Goal: Check status: Check status

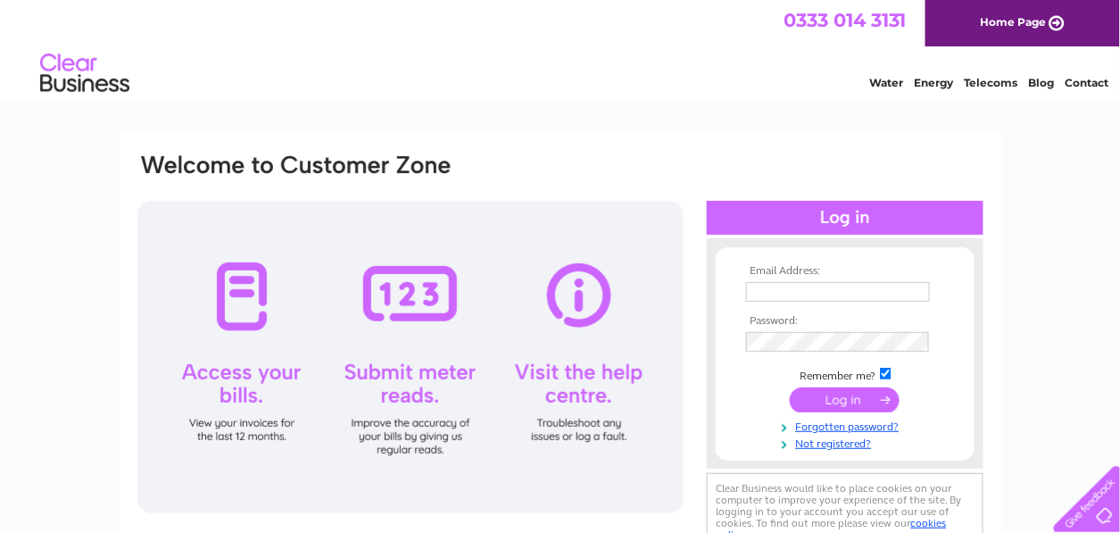
type input "lodge.farm.partnership@gmail.com"
click at [851, 403] on input "submit" at bounding box center [845, 399] width 110 height 25
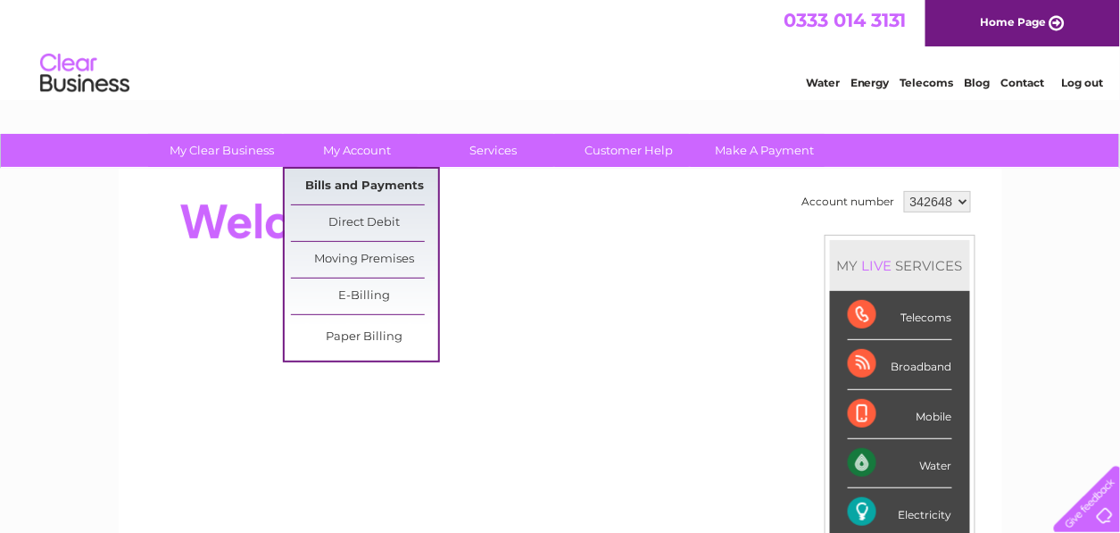
click at [353, 184] on link "Bills and Payments" at bounding box center [364, 187] width 147 height 36
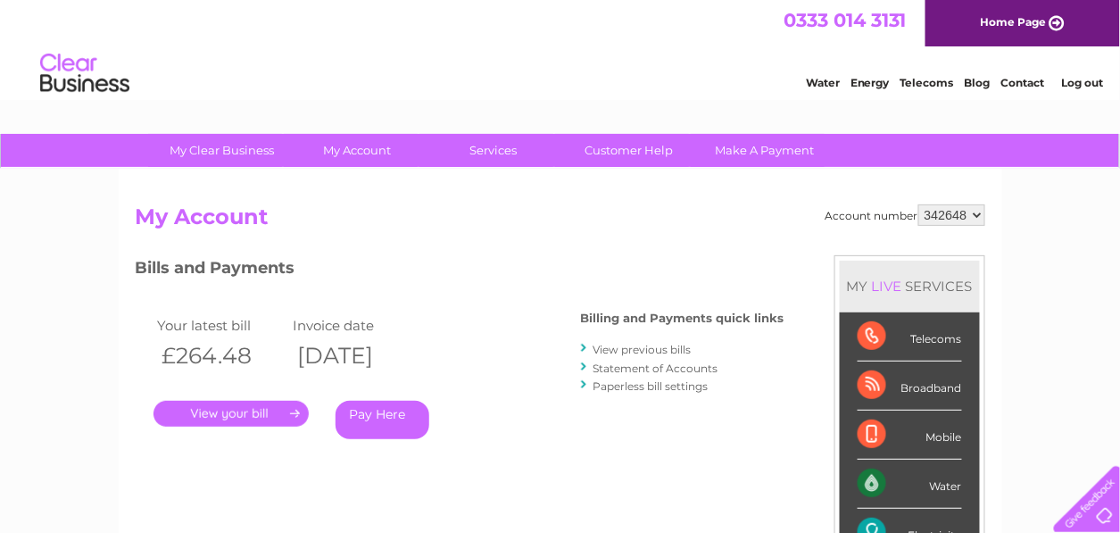
click at [213, 407] on link "." at bounding box center [230, 414] width 155 height 26
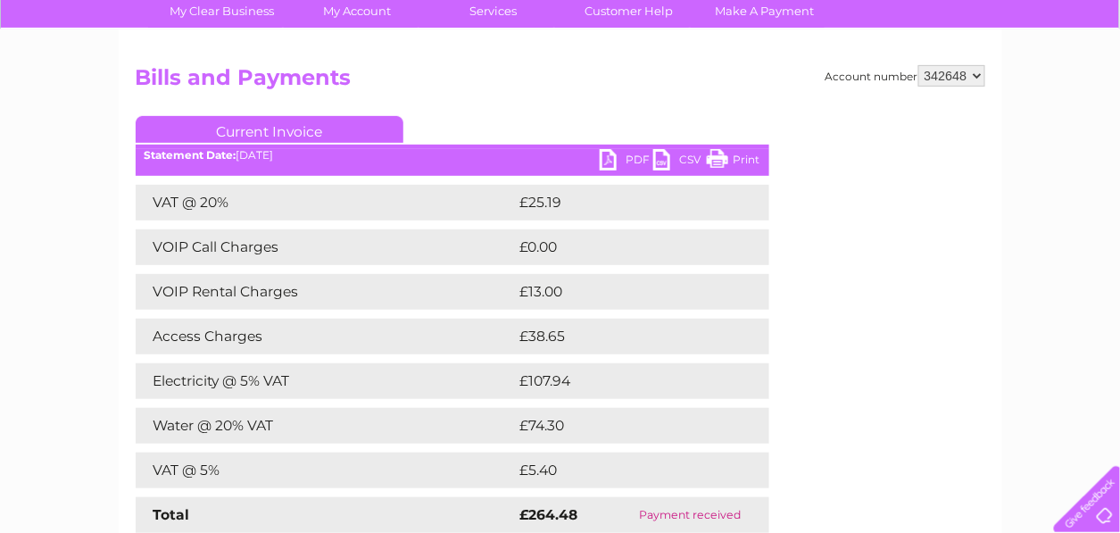
scroll to position [178, 0]
